Goal: Transaction & Acquisition: Download file/media

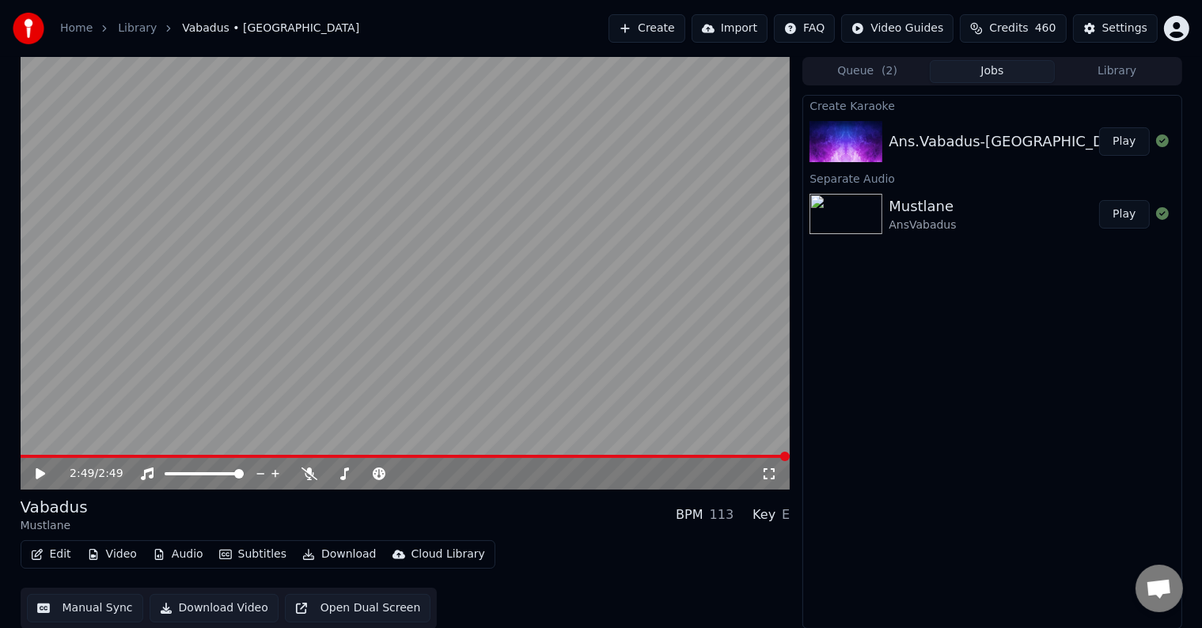
click at [1006, 378] on div "Create Karaoke Ans.Vabadus-Mustlane Play Separate Audio Mustlane AnsVabadus Play" at bounding box center [991, 362] width 379 height 534
drag, startPoint x: 0, startPoint y: 4, endPoint x: 0, endPoint y: 664, distance: 660.5
click at [0, 627] on html "Home Library Vabadus • Mustlane Create Import FAQ Video Guides Credits 460 Sett…" at bounding box center [601, 313] width 1202 height 628
click at [1017, 303] on div "Create Karaoke Ans.Vabadus-Mustlane Play Separate Audio Mustlane AnsVabadus Play" at bounding box center [991, 361] width 379 height 534
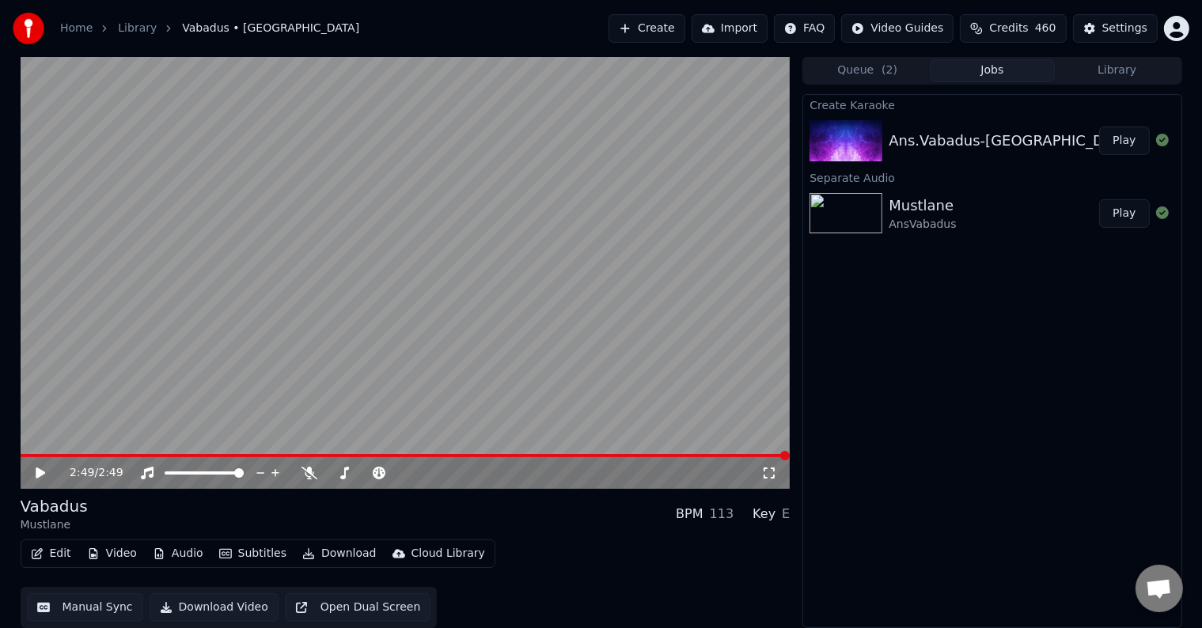
click at [1134, 140] on button "Play" at bounding box center [1124, 141] width 50 height 28
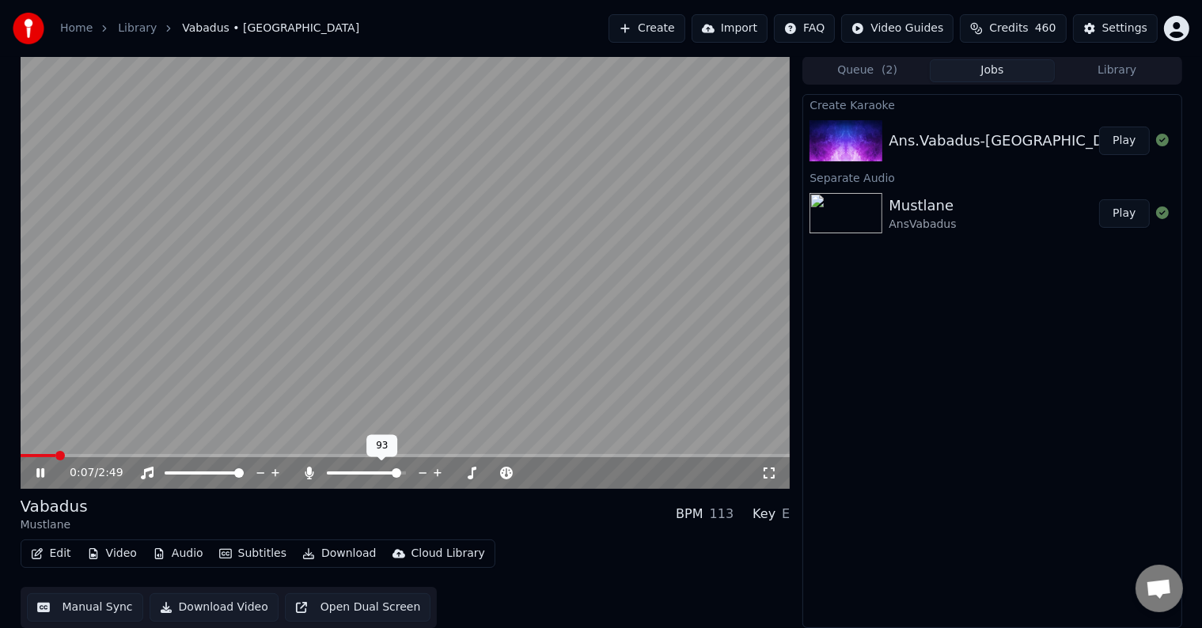
click at [401, 475] on span at bounding box center [396, 472] width 9 height 9
click at [327, 469] on span at bounding box center [331, 472] width 9 height 9
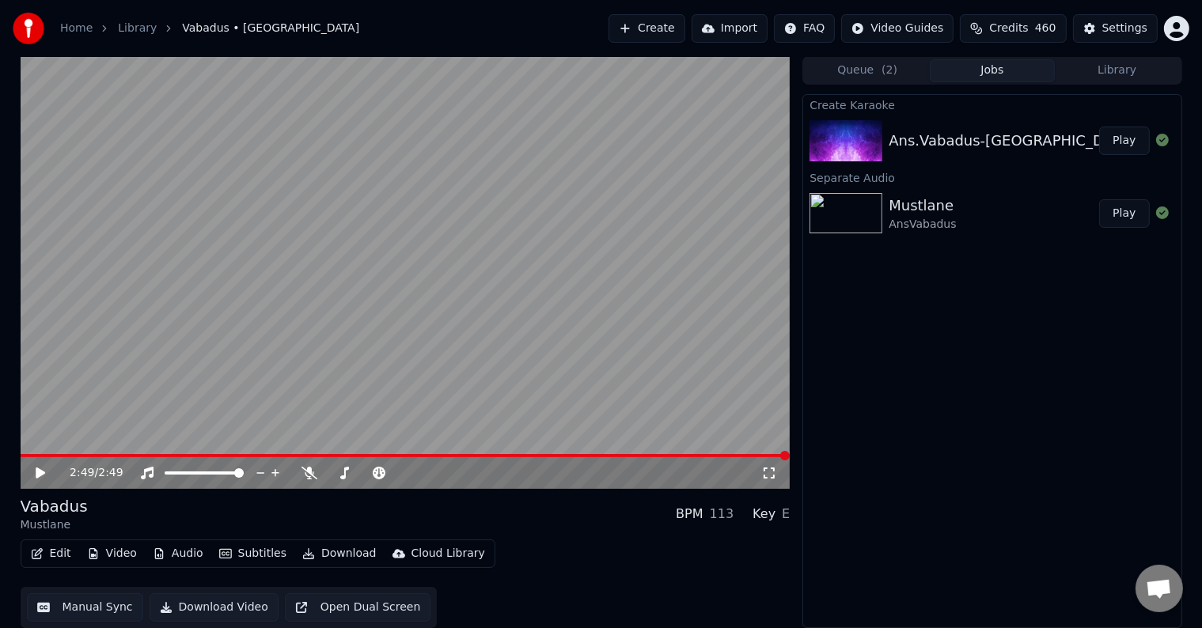
click at [37, 470] on icon at bounding box center [40, 473] width 9 height 11
click at [40, 471] on icon at bounding box center [51, 473] width 37 height 13
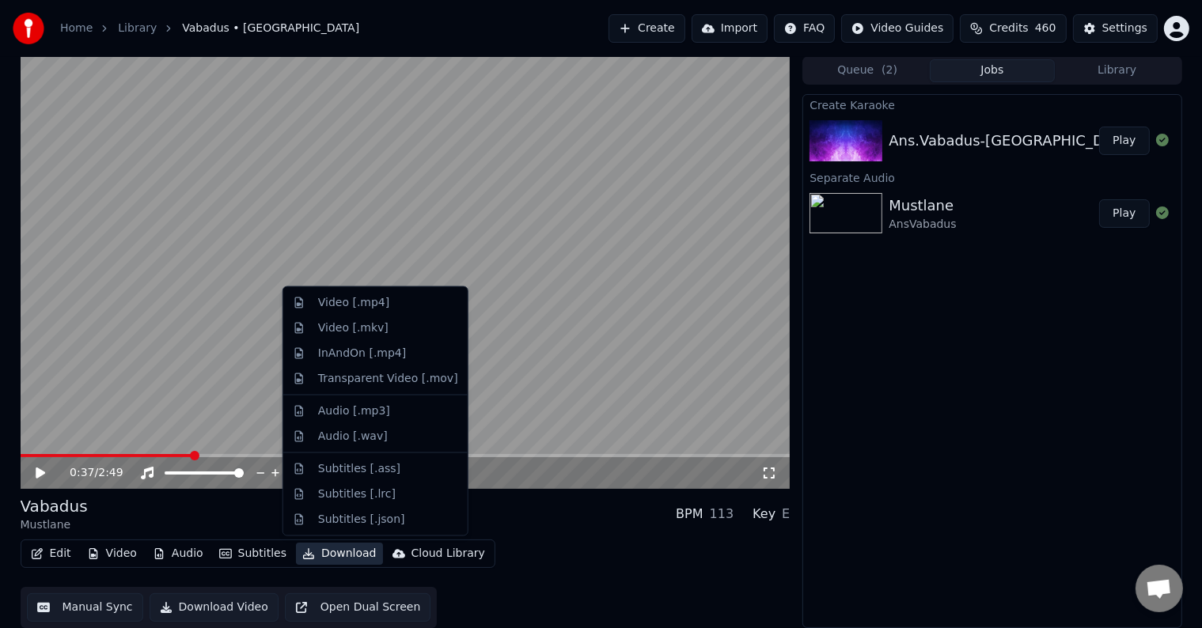
click at [332, 553] on button "Download" at bounding box center [339, 554] width 87 height 22
click at [355, 309] on div "Video [.mp4]" at bounding box center [353, 303] width 71 height 16
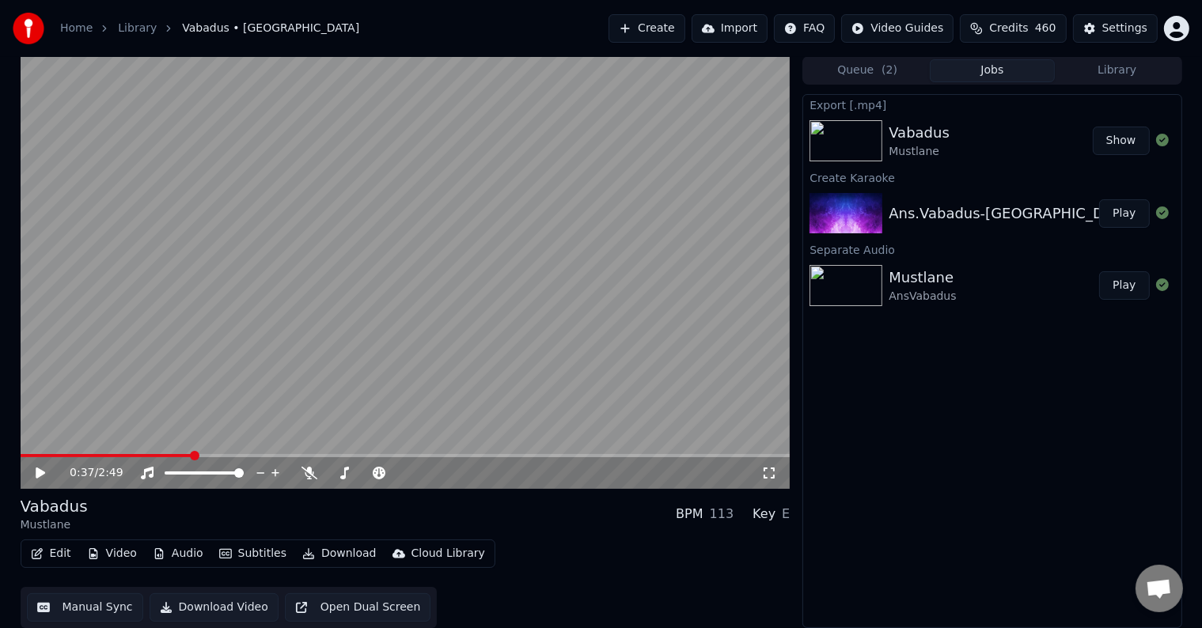
click at [1130, 142] on button "Show" at bounding box center [1120, 141] width 57 height 28
click at [21, 451] on span at bounding box center [25, 455] width 9 height 9
click at [406, 471] on span at bounding box center [400, 472] width 9 height 9
click at [40, 477] on icon at bounding box center [51, 473] width 37 height 13
click at [40, 471] on icon at bounding box center [51, 473] width 37 height 13
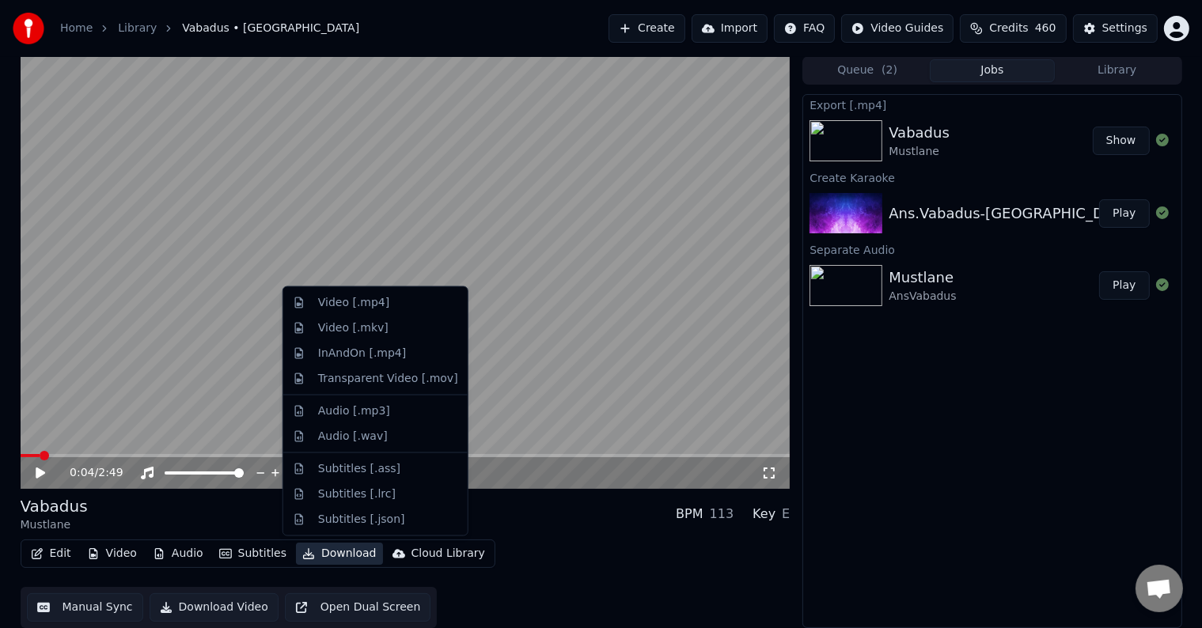
click at [351, 551] on button "Download" at bounding box center [339, 554] width 87 height 22
click at [353, 309] on div "Video [.mp4]" at bounding box center [353, 303] width 71 height 16
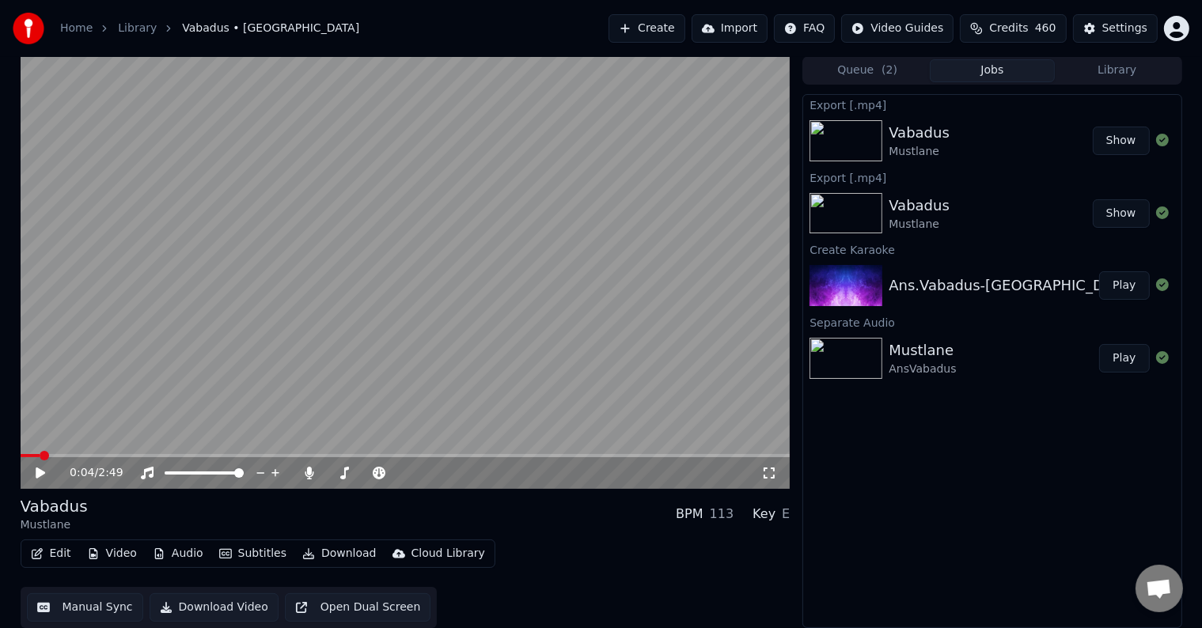
click at [1119, 141] on button "Show" at bounding box center [1120, 141] width 57 height 28
